Goal: Information Seeking & Learning: Learn about a topic

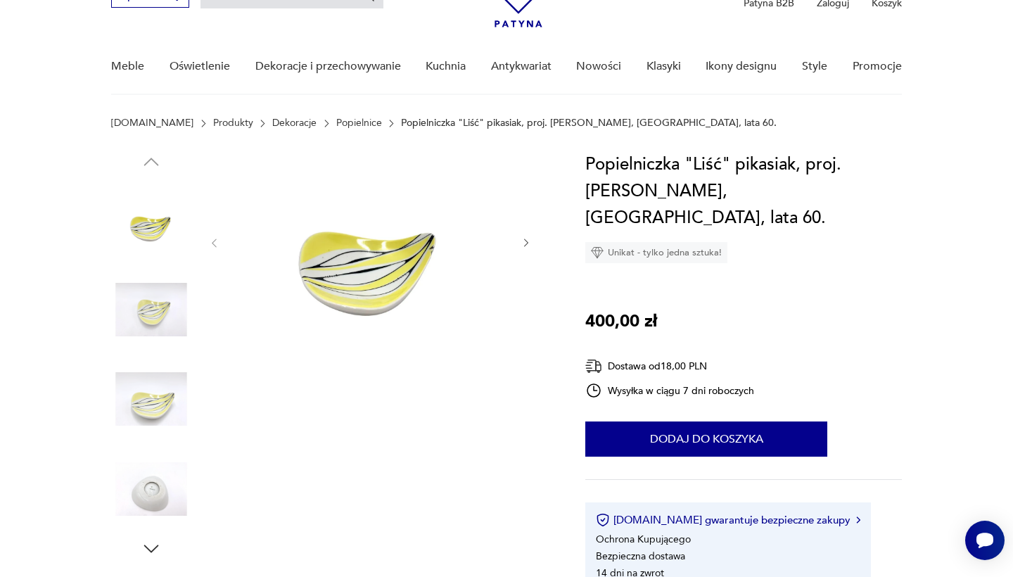
click at [134, 307] on img at bounding box center [151, 309] width 80 height 80
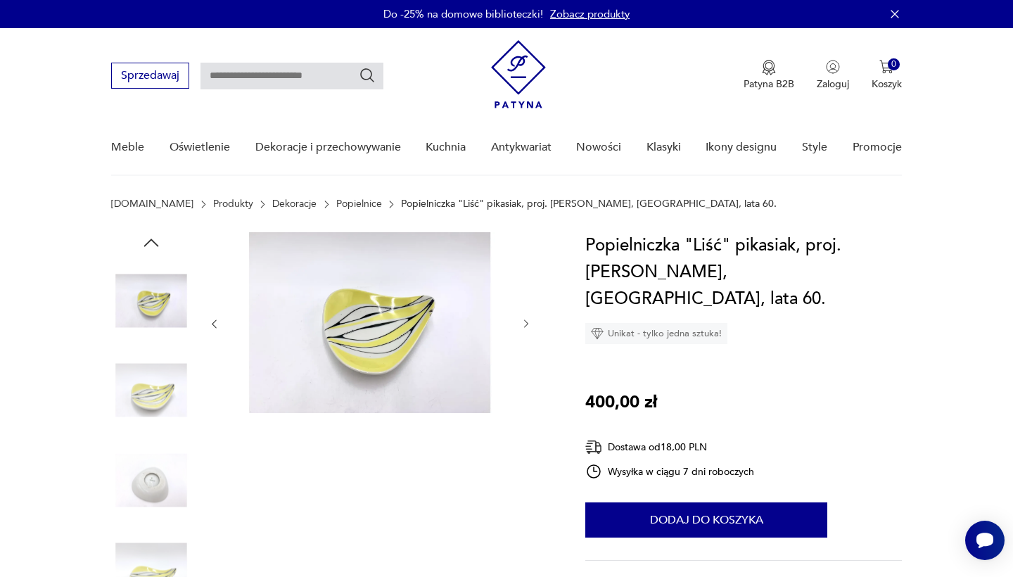
click at [336, 203] on link "Popielnice" at bounding box center [359, 203] width 46 height 11
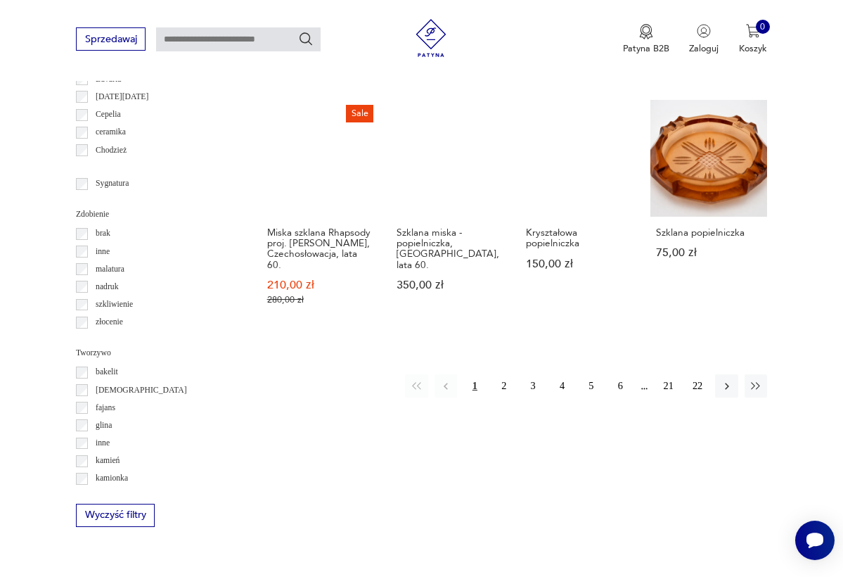
scroll to position [1285, 0]
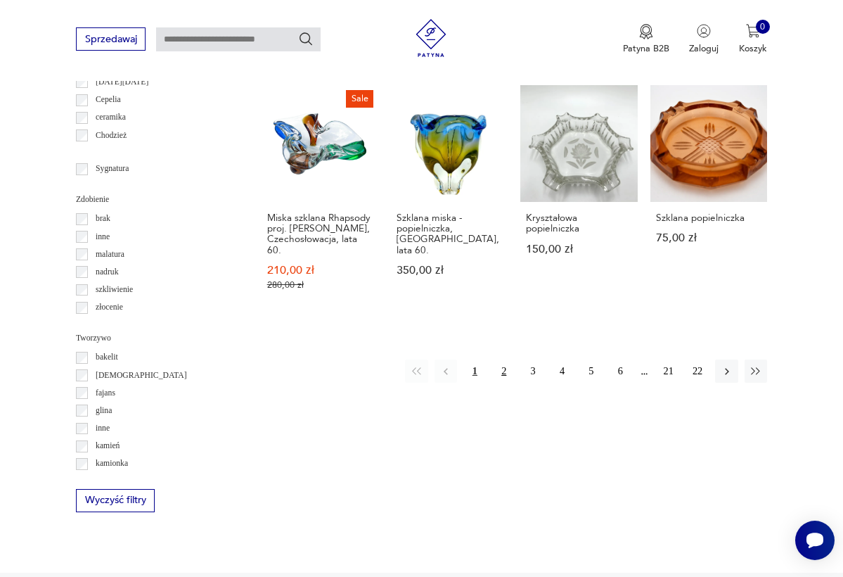
click at [506, 359] on button "2" at bounding box center [504, 370] width 23 height 23
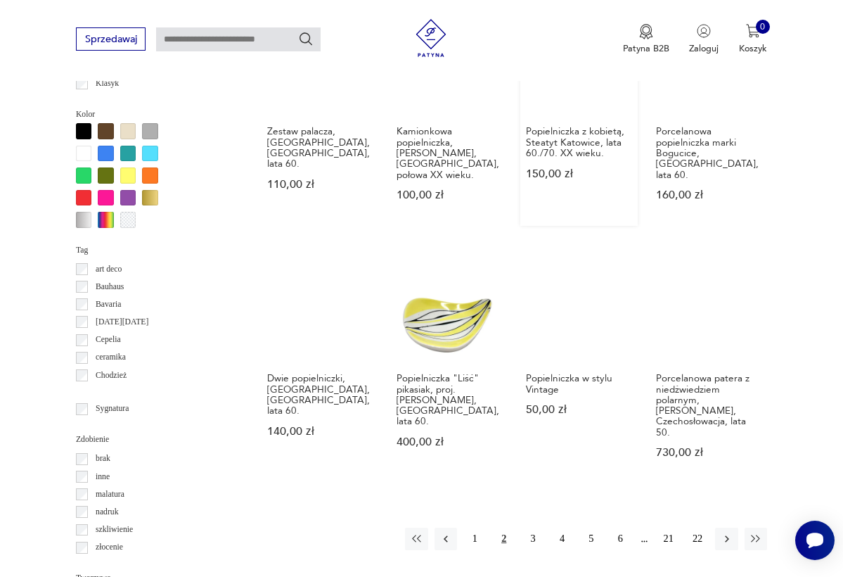
scroll to position [1053, 0]
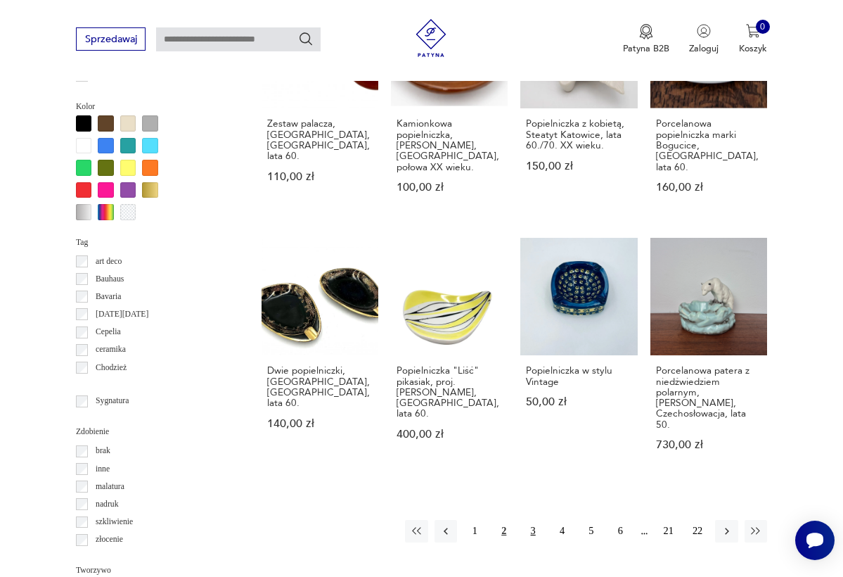
click at [533, 520] on button "3" at bounding box center [533, 531] width 23 height 23
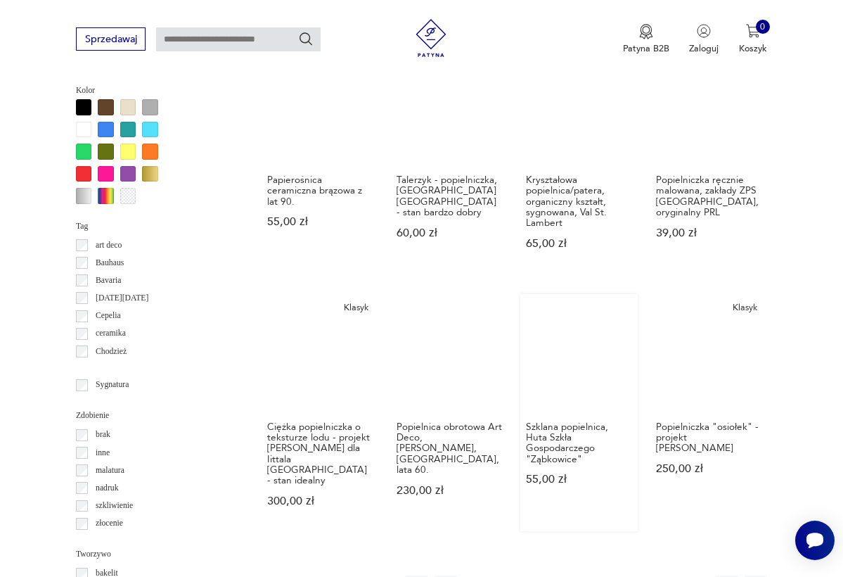
scroll to position [1073, 0]
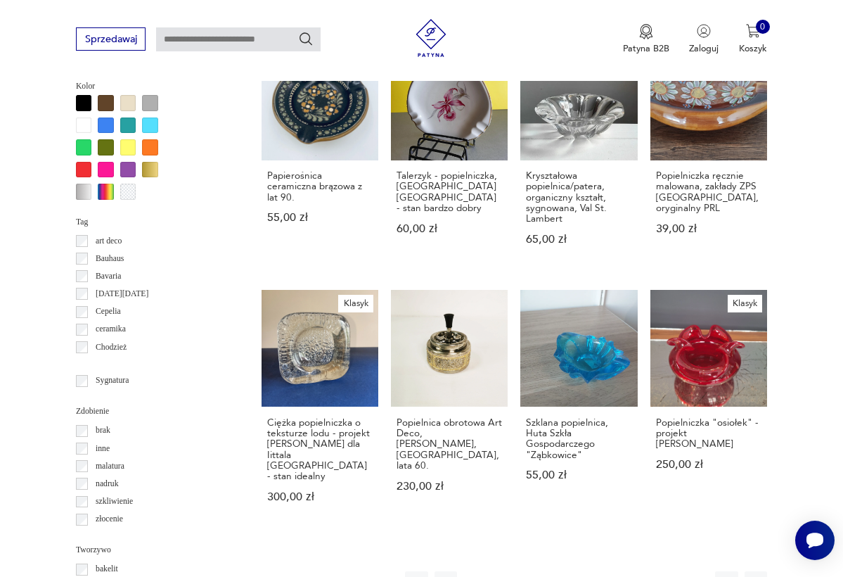
click at [561, 571] on button "4" at bounding box center [562, 582] width 23 height 23
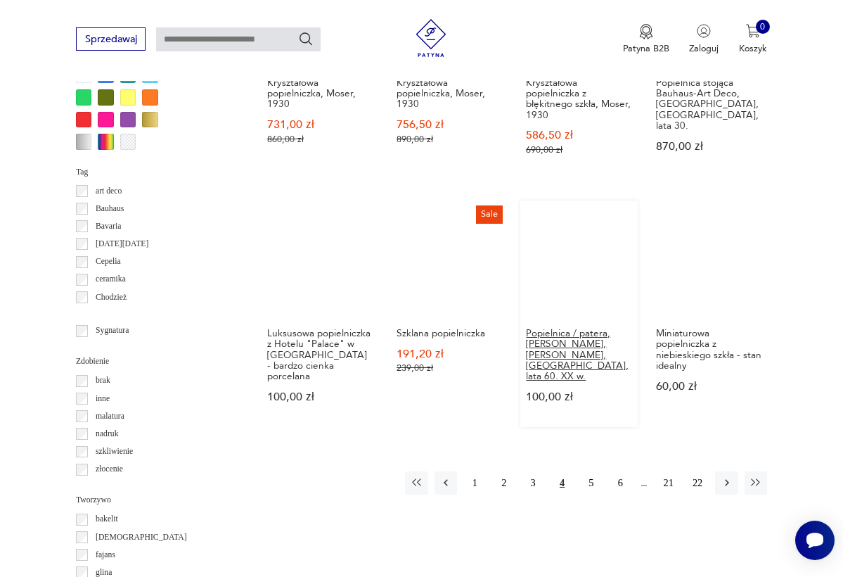
scroll to position [1137, 0]
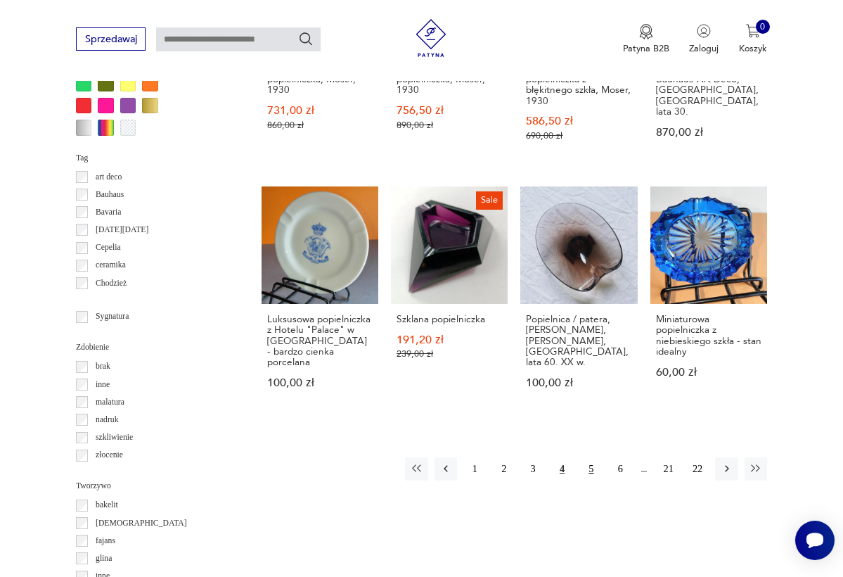
click at [589, 457] on button "5" at bounding box center [591, 468] width 23 height 23
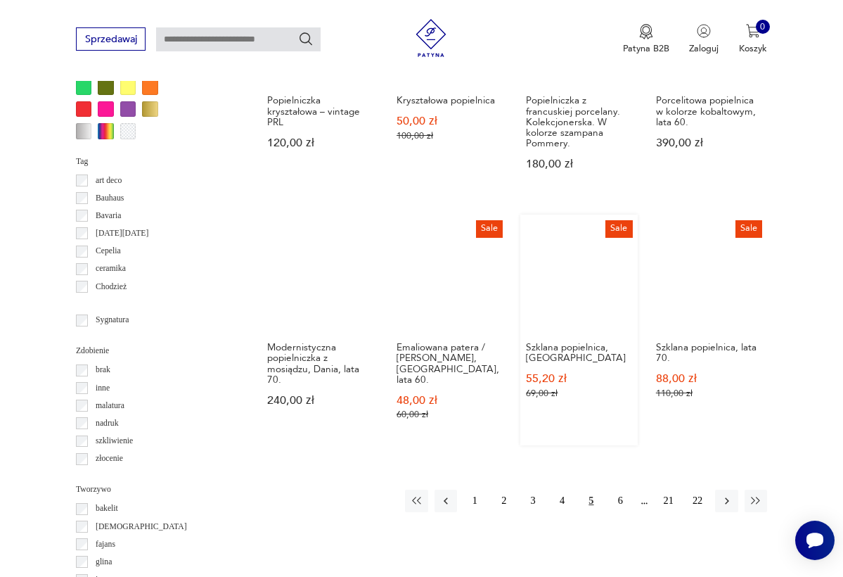
scroll to position [1144, 0]
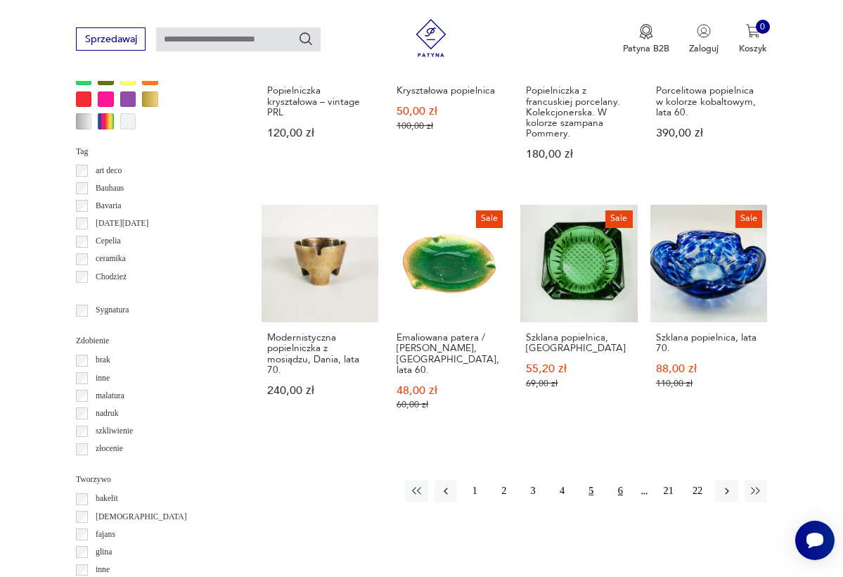
click at [621, 480] on button "6" at bounding box center [620, 491] width 23 height 23
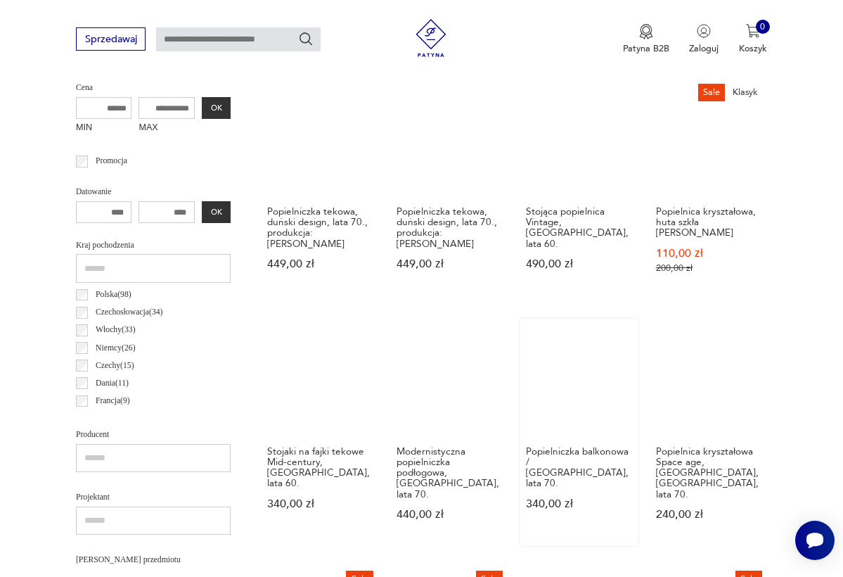
scroll to position [511, 0]
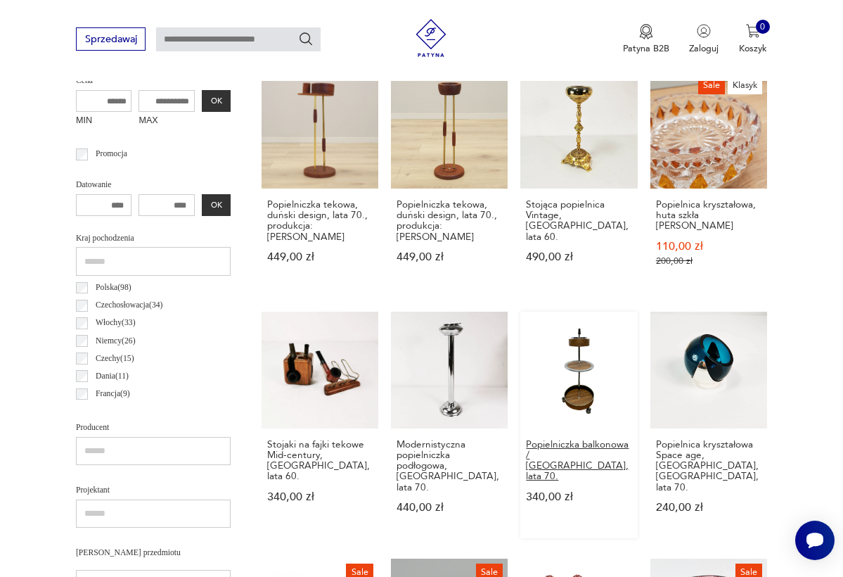
click at [621, 454] on h3 "Popielniczka balkonowa / [GEOGRAPHIC_DATA], lata 70." at bounding box center [578, 460] width 105 height 43
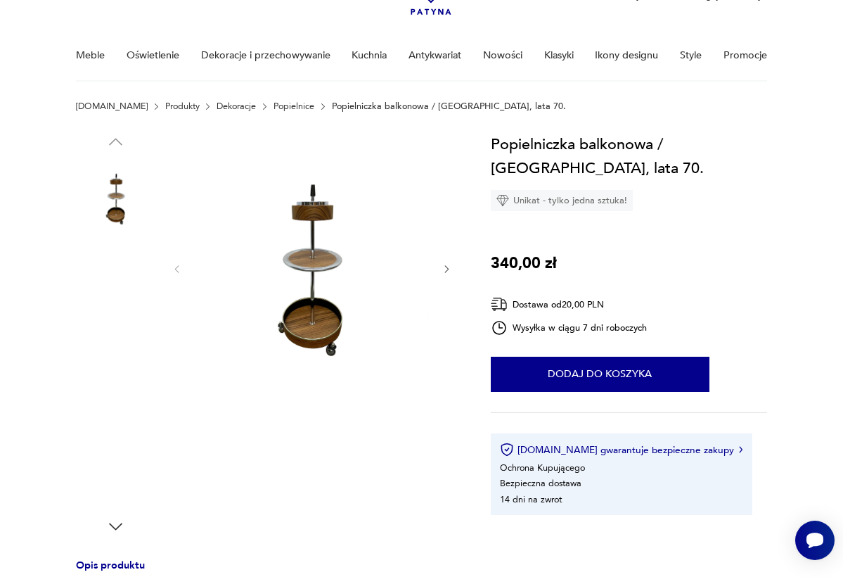
scroll to position [87, 0]
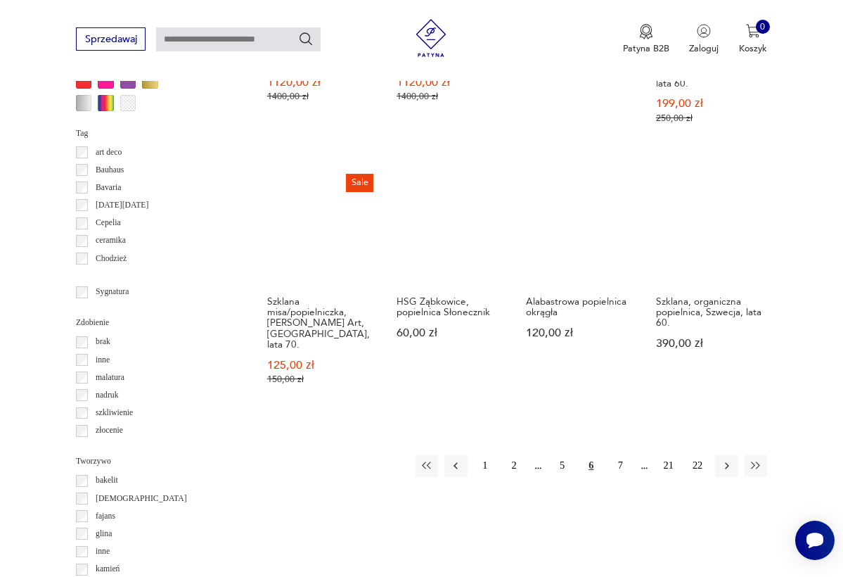
scroll to position [1167, 0]
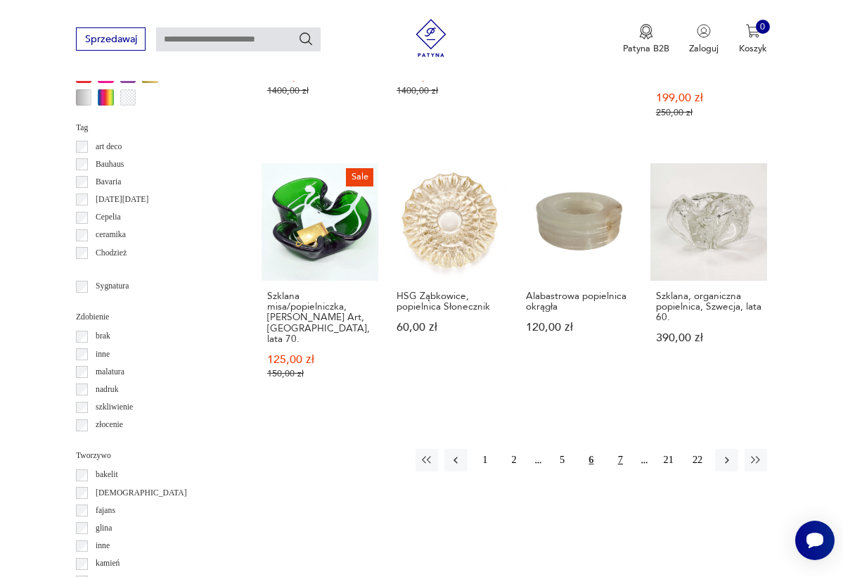
click at [624, 449] on button "7" at bounding box center [620, 460] width 23 height 23
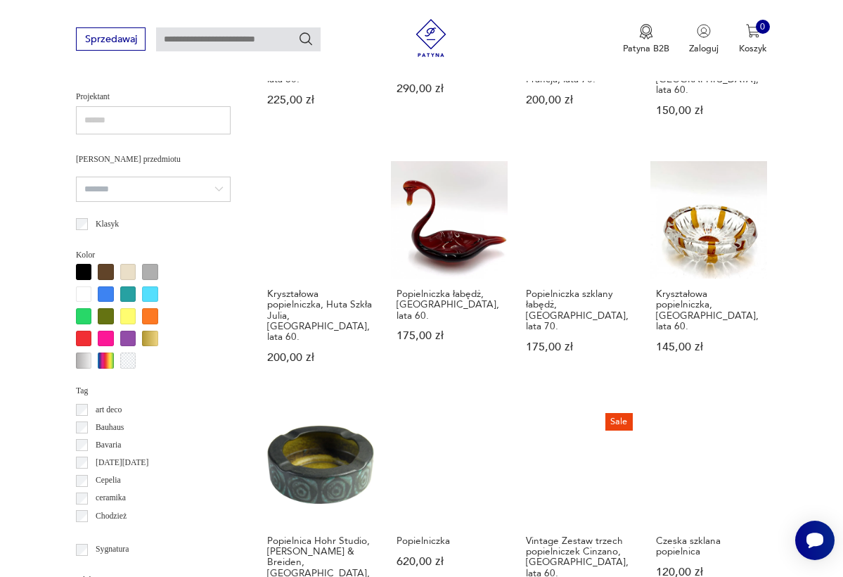
scroll to position [864, 0]
